Goal: Task Accomplishment & Management: Manage account settings

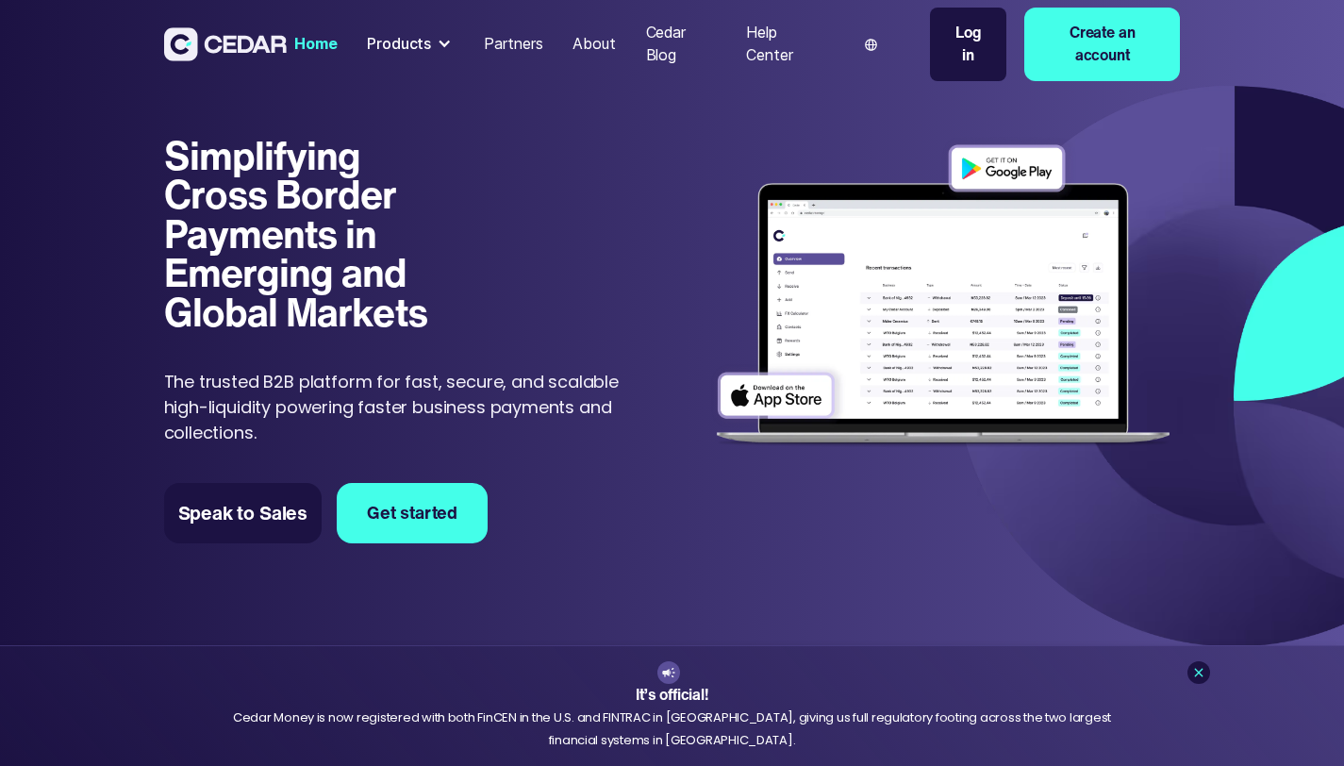
click at [1006, 40] on link "Log in" at bounding box center [968, 45] width 76 height 74
